Goal: Find contact information: Find contact information

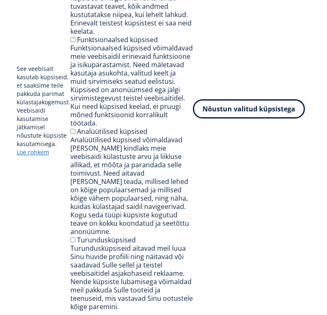
click at [222, 118] on button "Nõustun valitud küpsistega" at bounding box center [249, 108] width 112 height 19
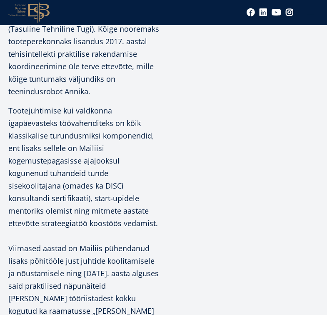
scroll to position [643, 0]
drag, startPoint x: 80, startPoint y: 236, endPoint x: 155, endPoint y: 237, distance: 75.9
click at [155, 243] on span "Viimased aastad on Mailiis pühendanud lisaks põhitööle just juhtide koolitamise…" at bounding box center [84, 304] width 152 height 123
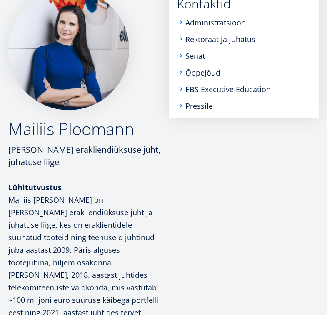
scroll to position [238, 0]
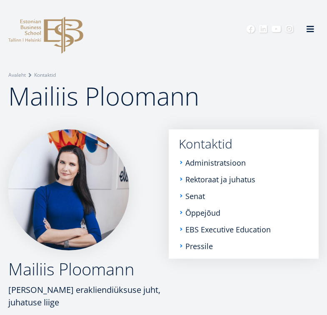
click at [203, 149] on link "Kontaktid" at bounding box center [245, 144] width 133 height 13
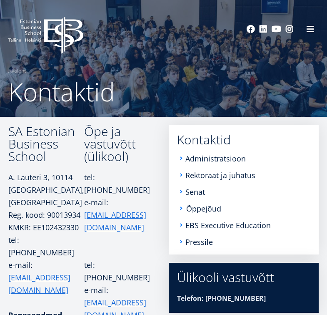
click at [199, 210] on link "Õppejõud" at bounding box center [203, 208] width 35 height 8
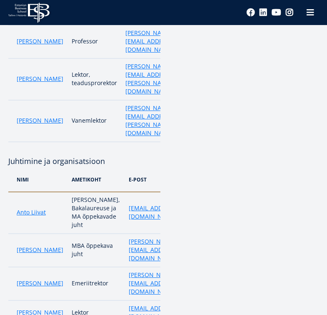
scroll to position [618, 0]
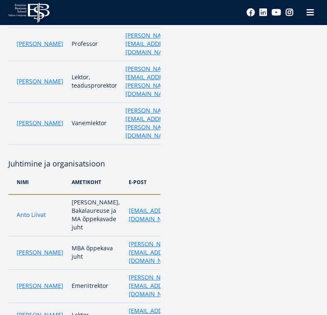
click at [37, 210] on link "Anto Liivat" at bounding box center [31, 214] width 29 height 8
click at [38, 248] on link "Marko Rillo" at bounding box center [40, 252] width 47 height 8
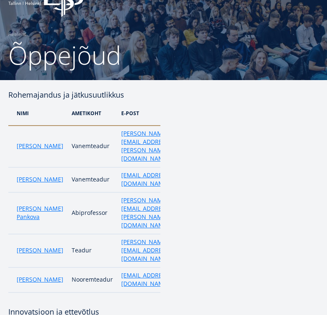
scroll to position [38, 0]
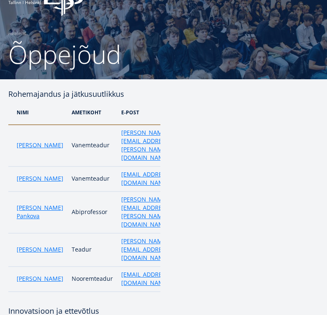
drag, startPoint x: 10, startPoint y: 93, endPoint x: 133, endPoint y: 97, distance: 123.0
click at [133, 97] on h4 "Rohemajandus ja jätkusuutlikkus" at bounding box center [84, 94] width 152 height 13
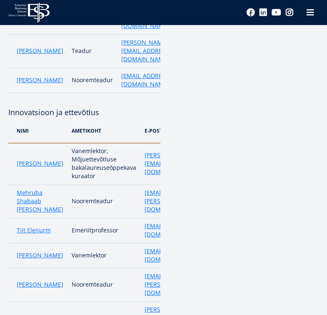
scroll to position [259, 0]
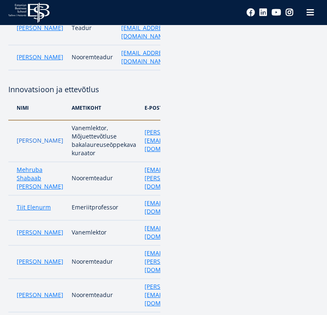
click at [33, 136] on link "[PERSON_NAME]" at bounding box center [40, 140] width 47 height 8
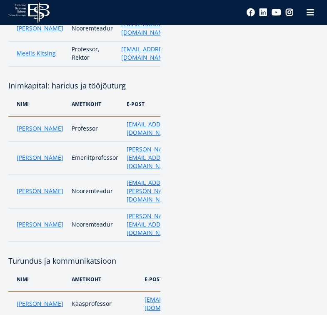
scroll to position [1338, 0]
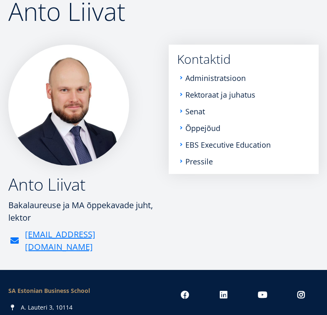
scroll to position [63, 0]
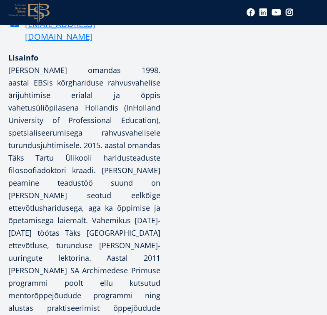
scroll to position [321, 0]
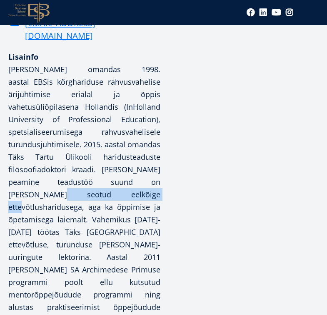
drag, startPoint x: 48, startPoint y: 168, endPoint x: 123, endPoint y: 168, distance: 75.0
click at [123, 168] on p "[PERSON_NAME] omandas 1998. aastal EBSis kõrghariduse rahvusvahelise ärijuhtimi…" at bounding box center [84, 194] width 152 height 263
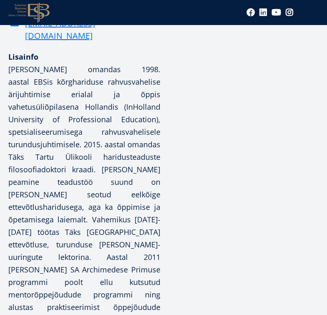
click at [66, 205] on p "[PERSON_NAME] omandas 1998. aastal EBSis kõrghariduse rahvusvahelise ärijuhtimi…" at bounding box center [84, 194] width 152 height 263
drag, startPoint x: 20, startPoint y: 219, endPoint x: 76, endPoint y: 220, distance: 56.3
click at [76, 220] on p "[PERSON_NAME] omandas 1998. aastal EBSis kõrghariduse rahvusvahelise ärijuhtimi…" at bounding box center [84, 194] width 152 height 263
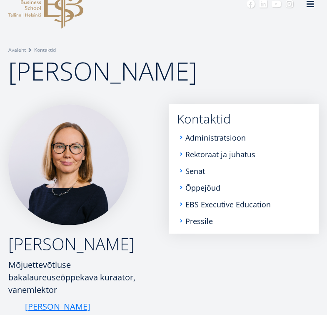
scroll to position [8, 0]
